Goal: Transaction & Acquisition: Subscribe to service/newsletter

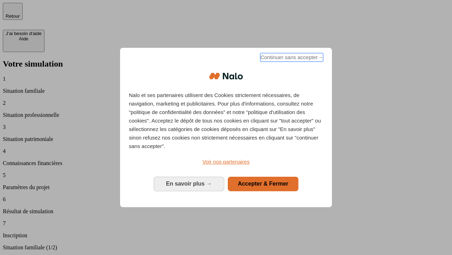
click at [291, 58] on span "Continuer sans accepter →" at bounding box center [292, 57] width 63 height 8
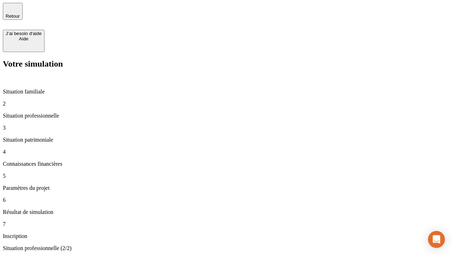
type input "30 000"
type input "1 000"
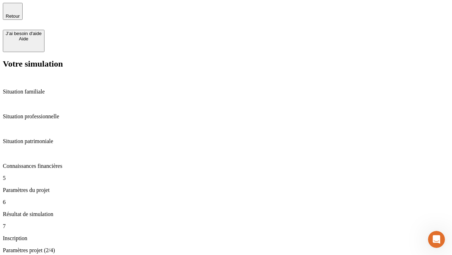
type input "40"
type input "64"
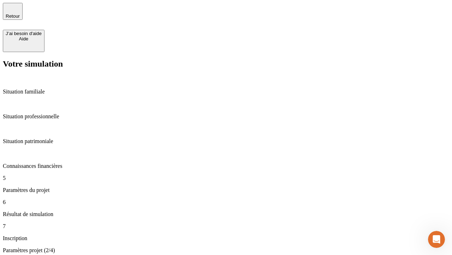
type input "200 000"
type input "640"
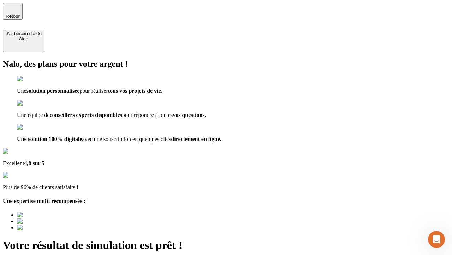
type input "[EMAIL_ADDRESS][DOMAIN_NAME]"
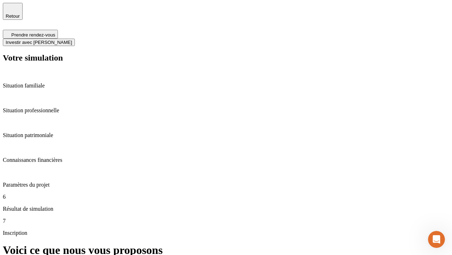
click at [72, 40] on span "Investir avec [PERSON_NAME]" at bounding box center [39, 42] width 66 height 5
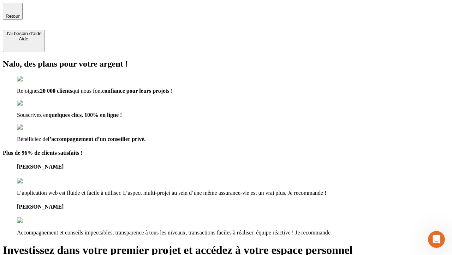
type input "[EMAIL_ADDRESS][DOMAIN_NAME]"
